Goal: Communication & Community: Participate in discussion

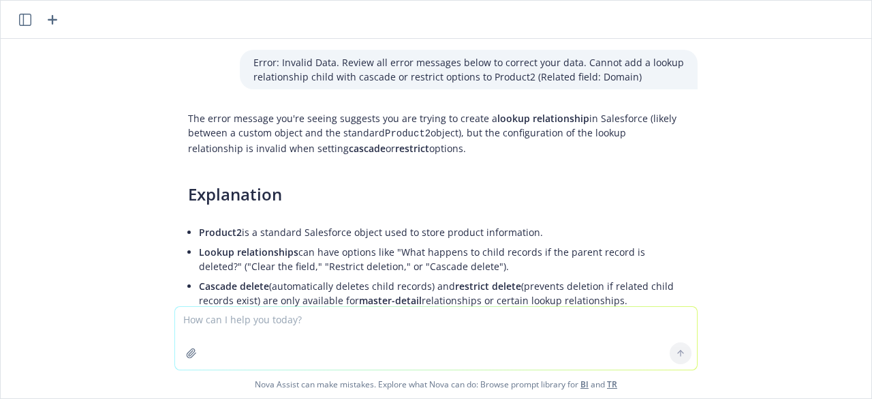
scroll to position [760, 0]
